Goal: Task Accomplishment & Management: Manage account settings

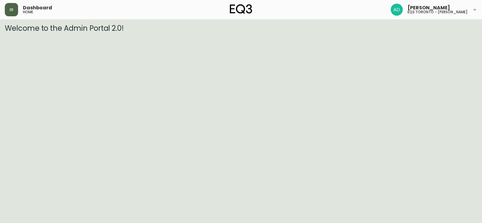
click at [13, 12] on button "button" at bounding box center [11, 9] width 13 height 13
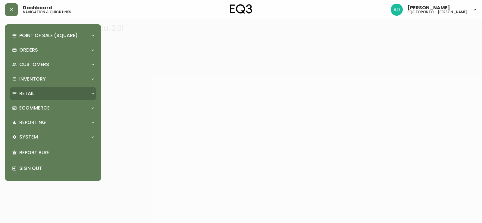
click at [80, 92] on div "Retail" at bounding box center [50, 93] width 76 height 7
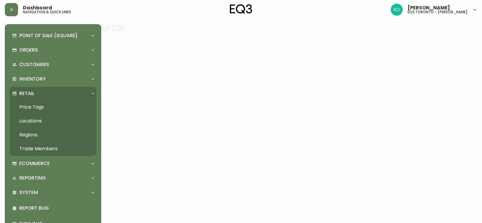
click at [43, 148] on link "Trade Members" at bounding box center [53, 149] width 87 height 14
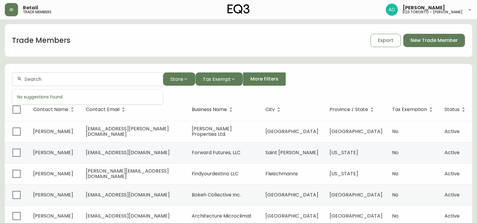
click at [83, 81] on input "text" at bounding box center [91, 79] width 134 height 6
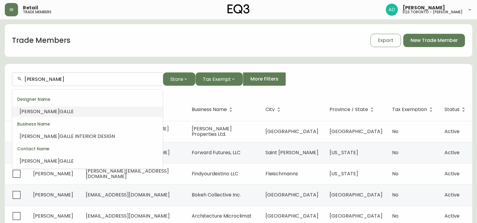
click at [60, 111] on span "GALLE" at bounding box center [67, 111] width 14 height 7
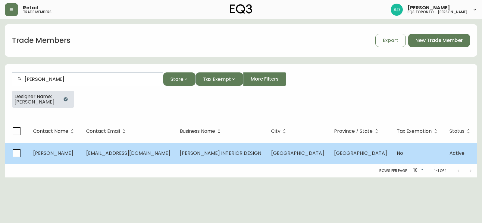
type input "[PERSON_NAME]"
click at [60, 151] on span "[PERSON_NAME]" at bounding box center [53, 152] width 40 height 7
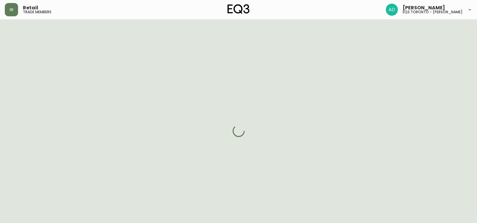
select select "ON"
select select "CA"
select select "CA_EN"
select select "Other"
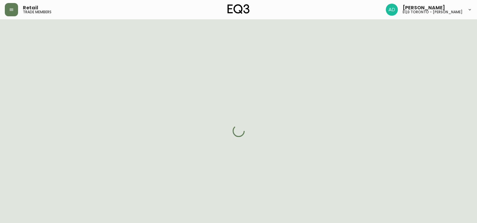
select select "cjw10z96r007p6gs0hn5531do"
select select "false"
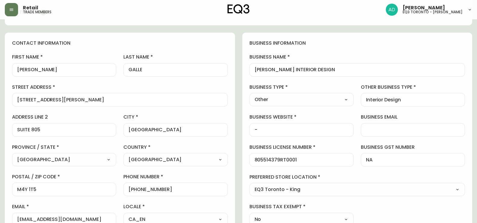
scroll to position [60, 0]
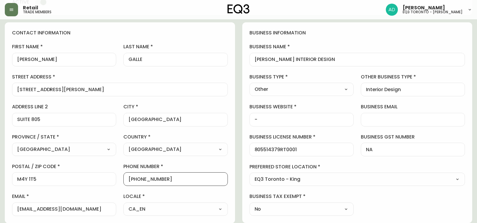
drag, startPoint x: 167, startPoint y: 179, endPoint x: 134, endPoint y: 179, distance: 32.8
click at [134, 179] on input "[PHONE_NUMBER]" at bounding box center [176, 179] width 94 height 6
